Goal: Entertainment & Leisure: Consume media (video, audio)

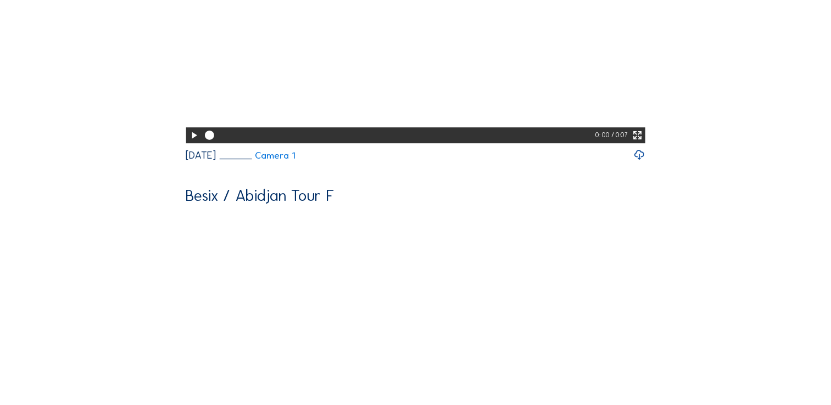
scroll to position [714, 0]
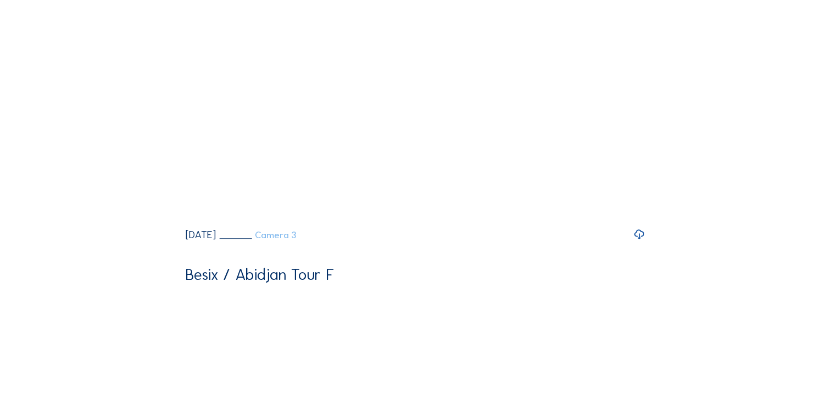
click at [296, 240] on link "Camera 3" at bounding box center [257, 235] width 77 height 9
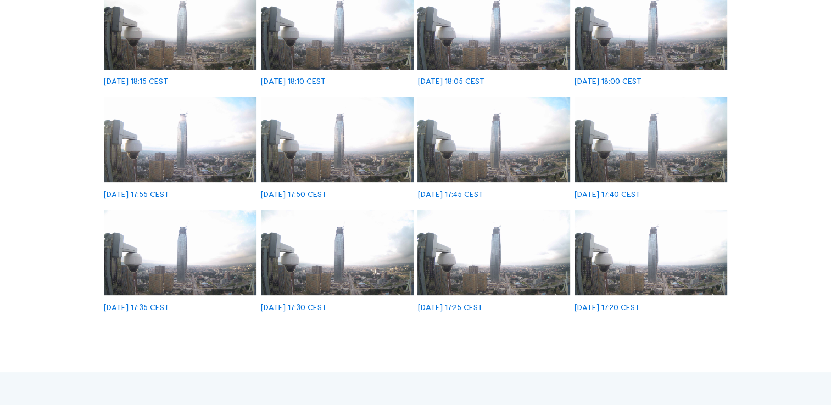
scroll to position [275, 0]
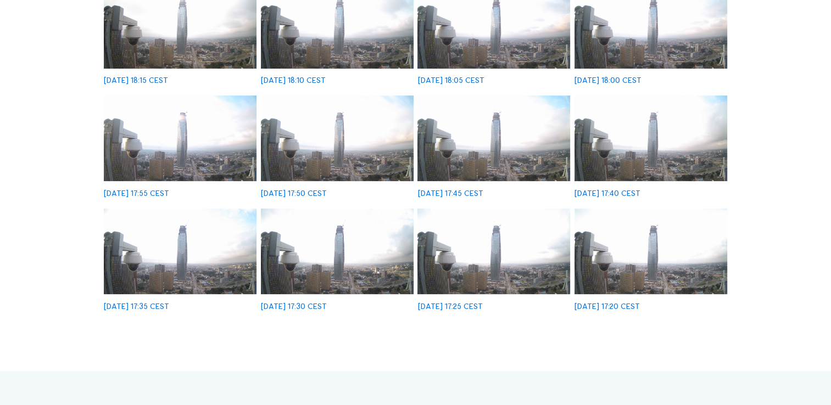
click at [485, 254] on img at bounding box center [494, 252] width 153 height 86
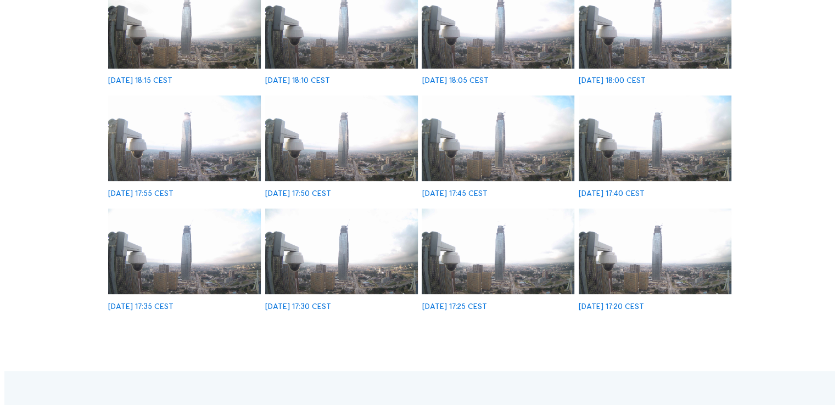
scroll to position [275, 0]
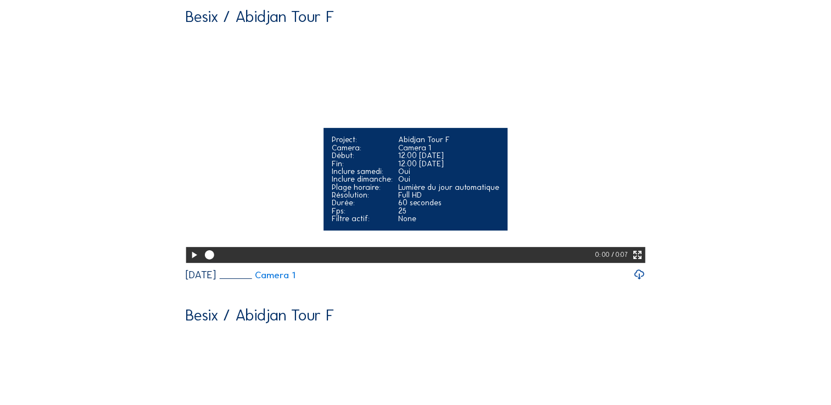
scroll to position [385, 0]
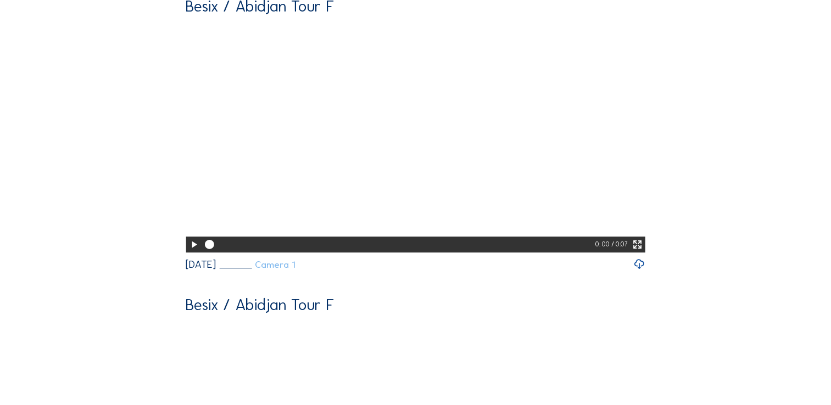
click at [295, 270] on link "Camera 1" at bounding box center [257, 264] width 76 height 9
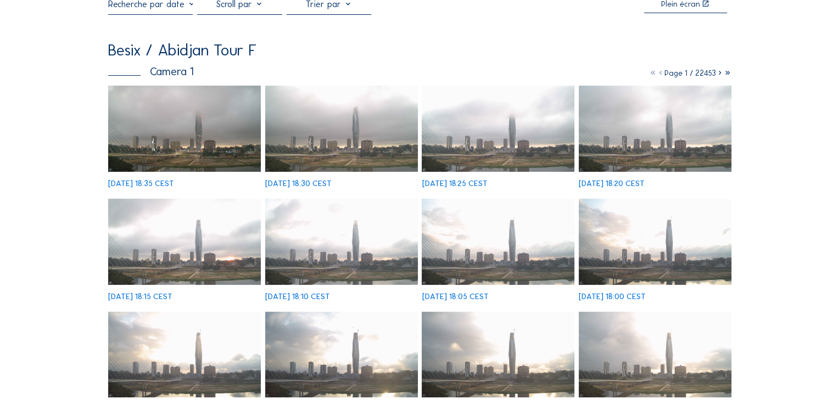
scroll to position [220, 0]
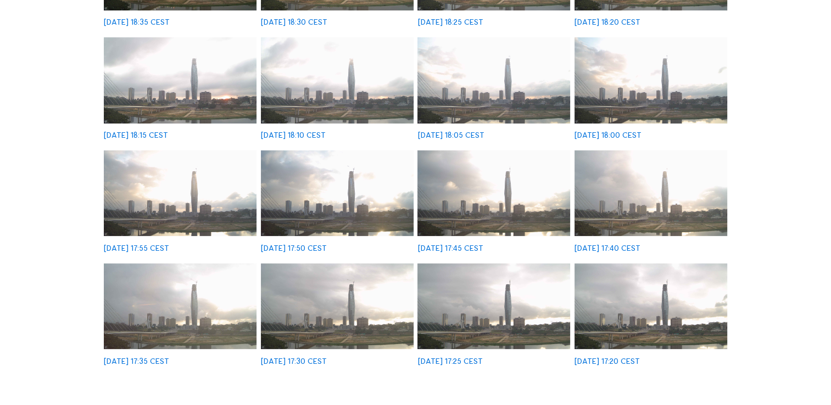
click at [612, 315] on img at bounding box center [651, 307] width 153 height 86
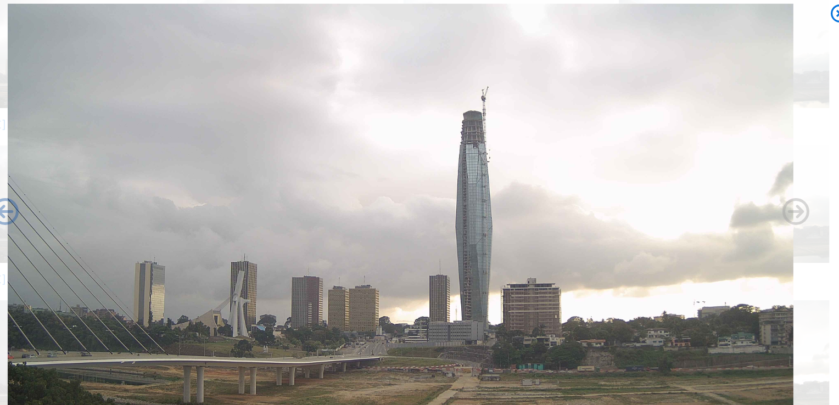
scroll to position [219, 0]
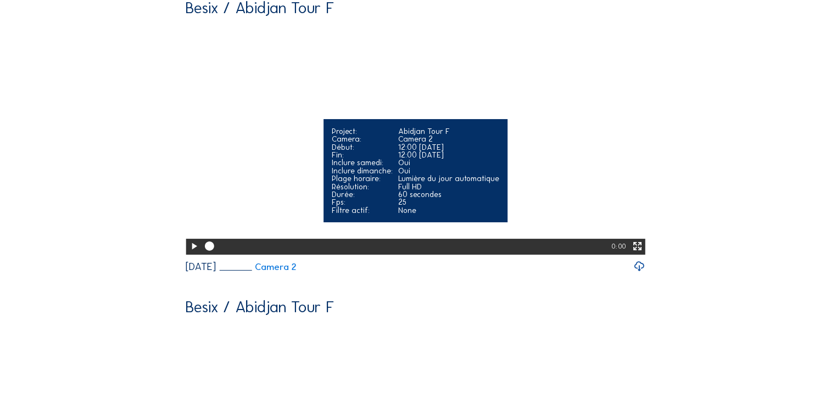
scroll to position [84, 0]
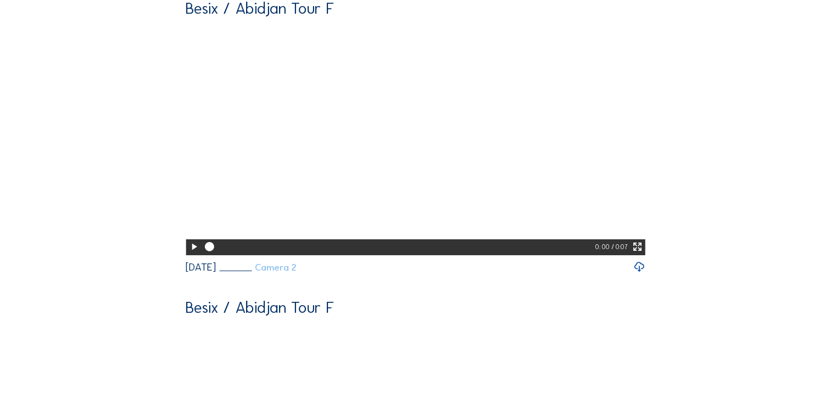
click at [297, 272] on link "Camera 2" at bounding box center [257, 267] width 77 height 9
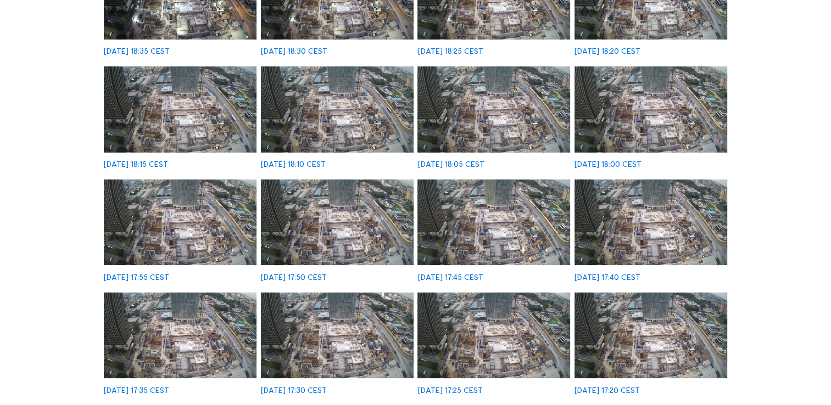
scroll to position [275, 0]
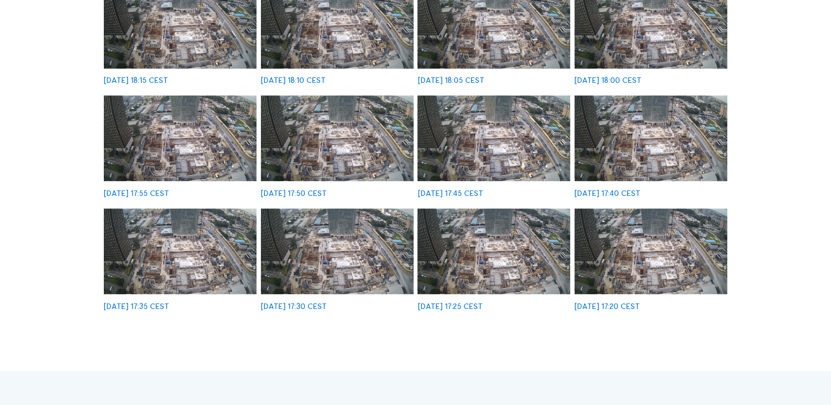
click at [675, 244] on img at bounding box center [651, 252] width 153 height 86
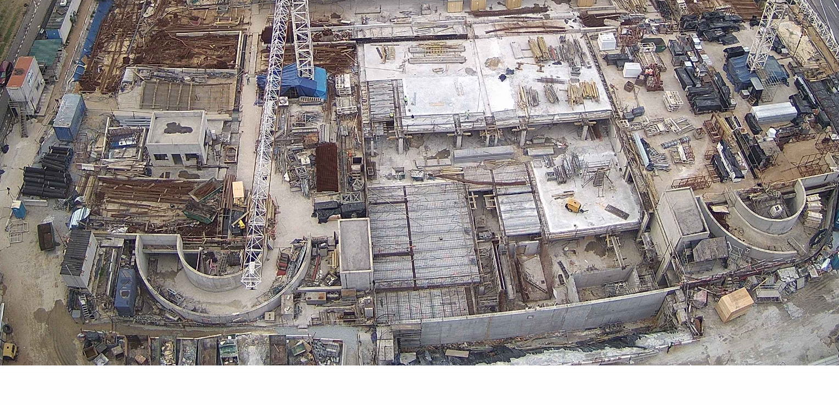
scroll to position [275, 0]
